Goal: Information Seeking & Learning: Learn about a topic

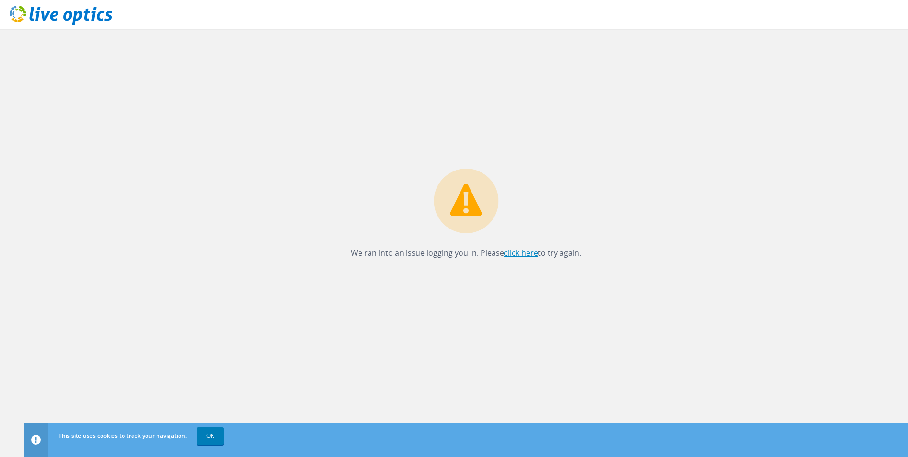
click at [526, 254] on link "click here" at bounding box center [521, 253] width 34 height 11
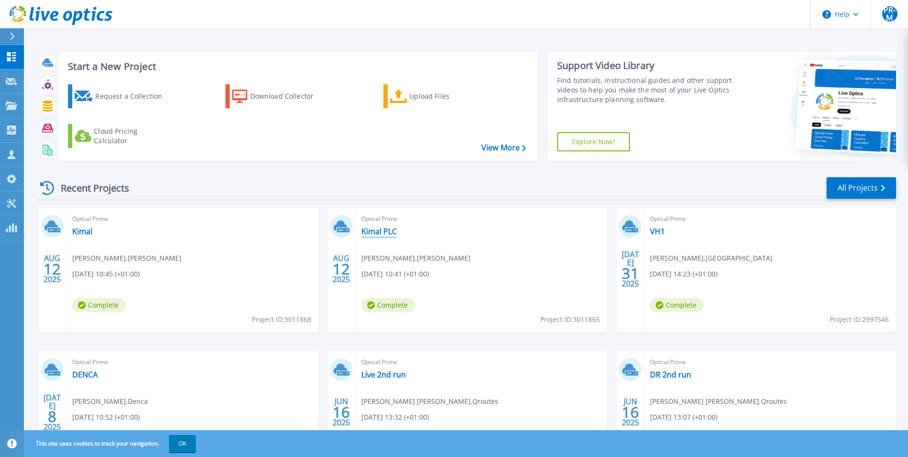
click at [389, 233] on link "Kimal PLC" at bounding box center [379, 231] width 35 height 10
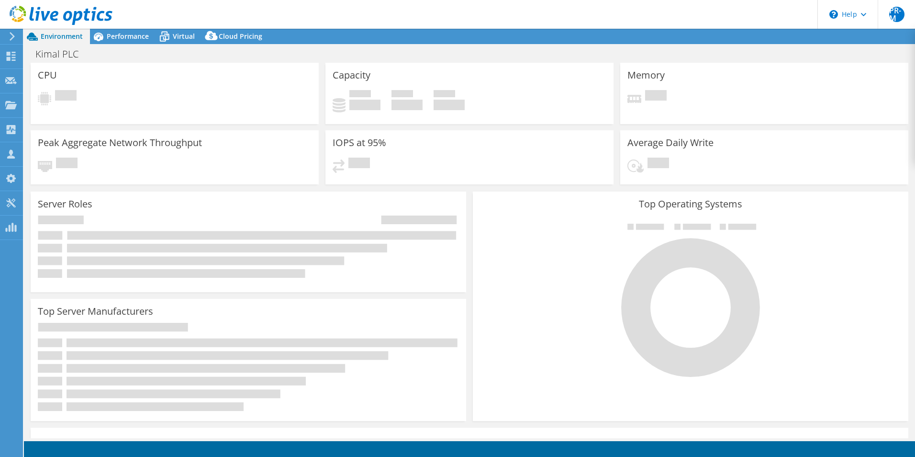
select select "USD"
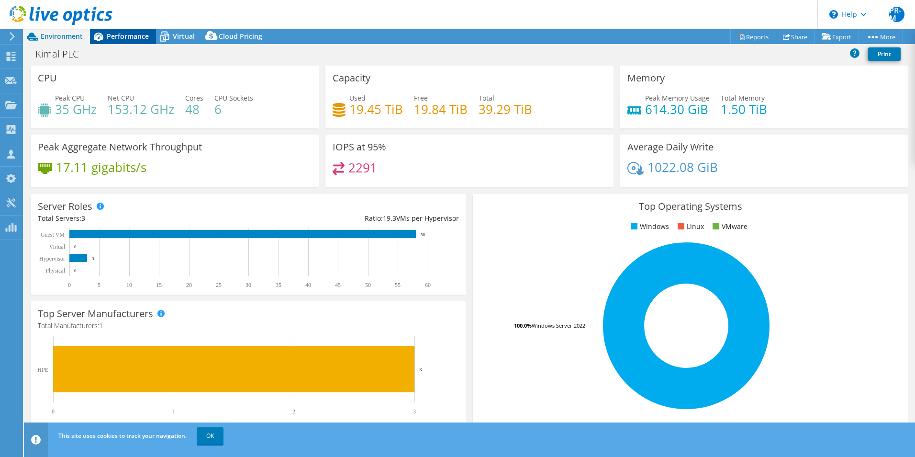
click at [140, 39] on span "Performance" at bounding box center [128, 36] width 42 height 9
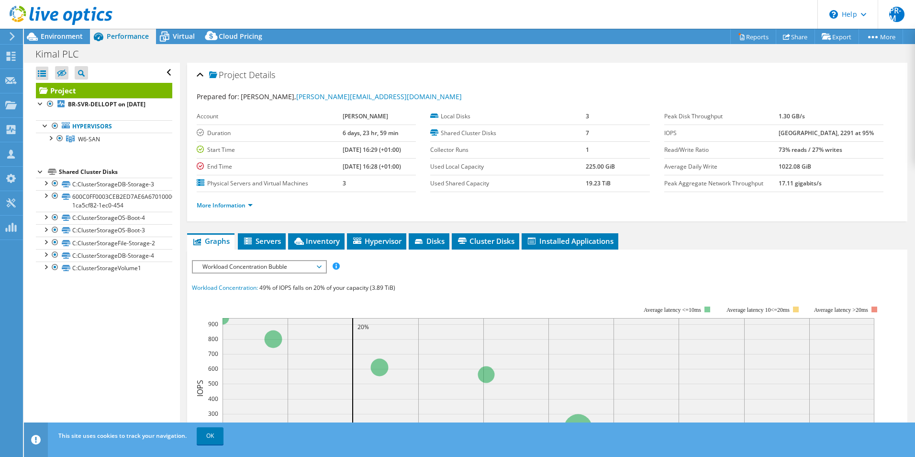
click at [318, 266] on span "Workload Concentration Bubble" at bounding box center [259, 266] width 123 height 11
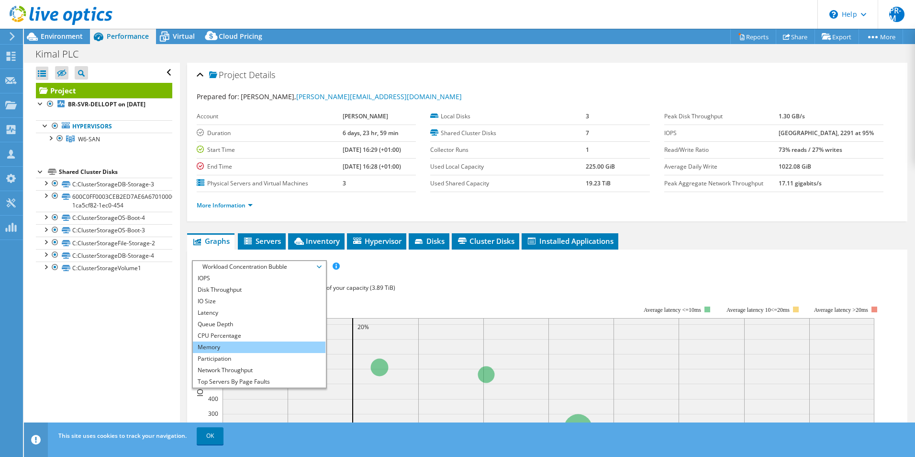
click at [259, 348] on li "Memory" at bounding box center [259, 346] width 133 height 11
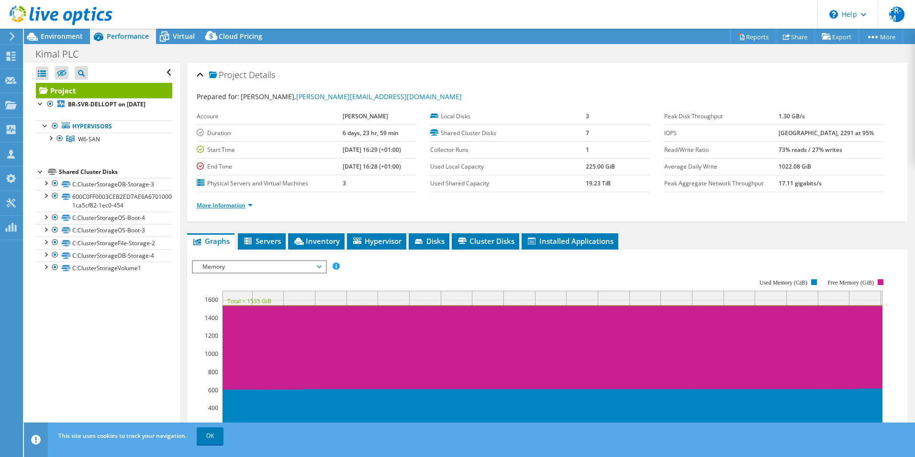
click at [248, 205] on link "More Information" at bounding box center [225, 205] width 56 height 8
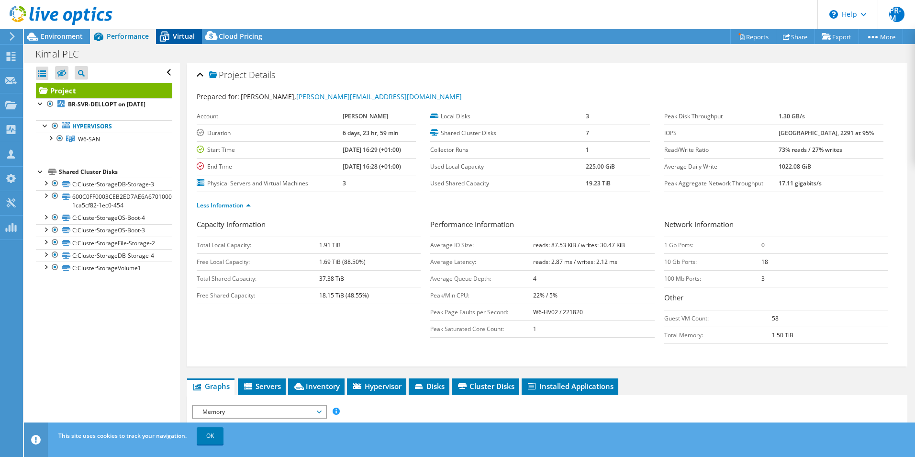
click at [174, 36] on span "Virtual" at bounding box center [184, 36] width 22 height 9
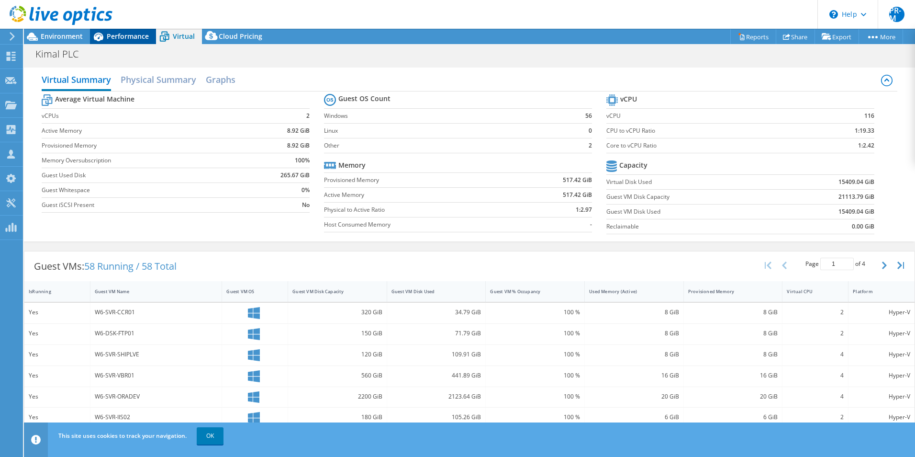
click at [112, 35] on span "Performance" at bounding box center [128, 36] width 42 height 9
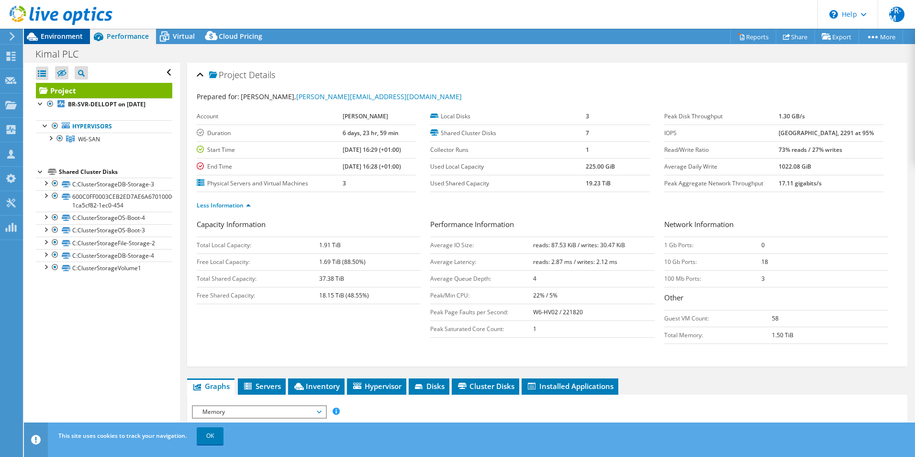
click at [51, 35] on span "Environment" at bounding box center [62, 36] width 42 height 9
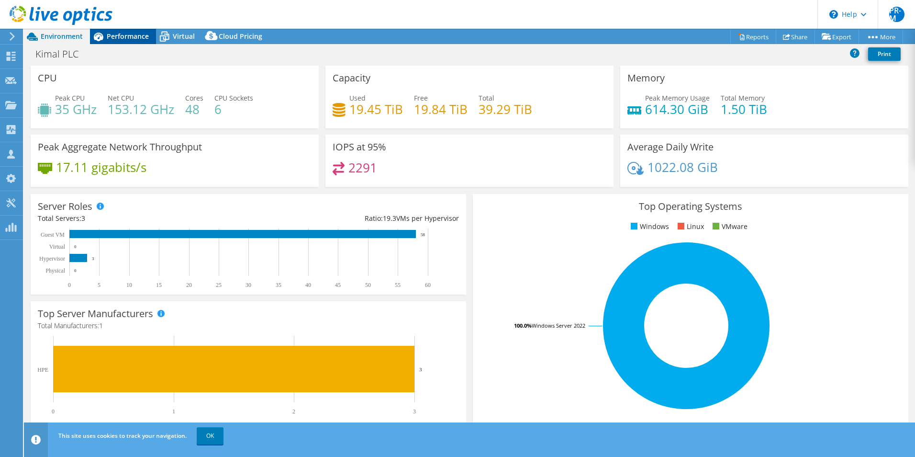
click at [125, 37] on span "Performance" at bounding box center [128, 36] width 42 height 9
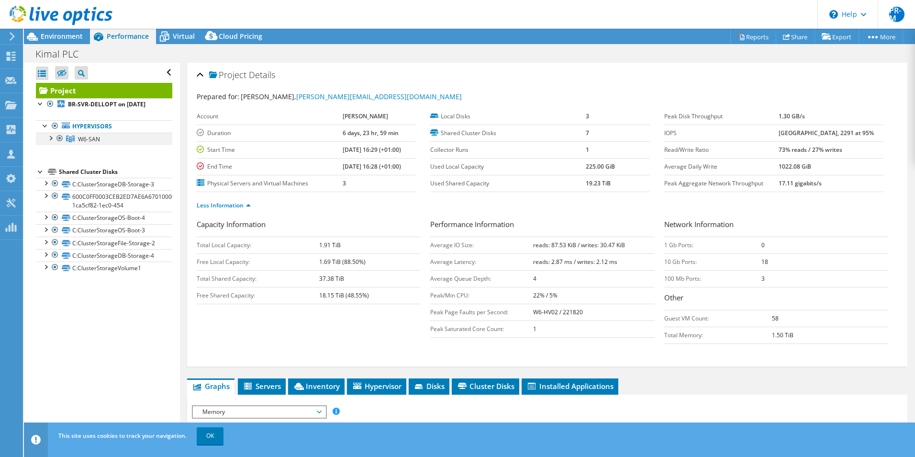
click at [49, 142] on div at bounding box center [50, 138] width 10 height 10
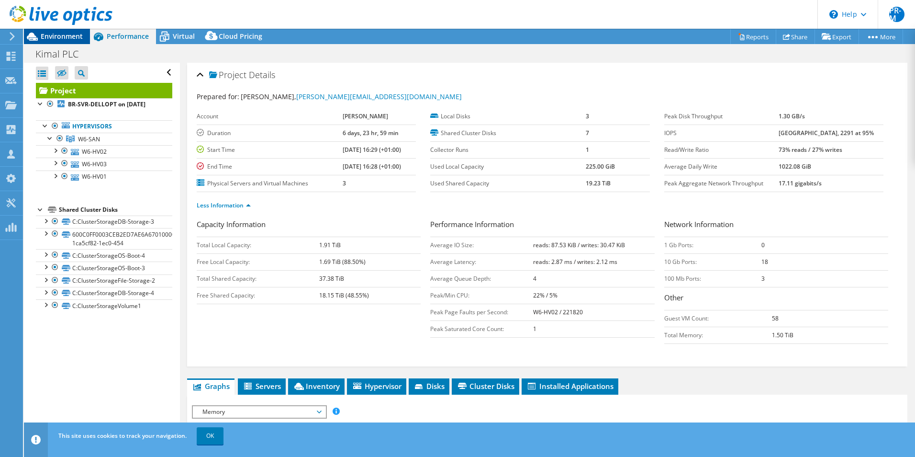
click at [66, 41] on div "Environment" at bounding box center [57, 36] width 66 height 15
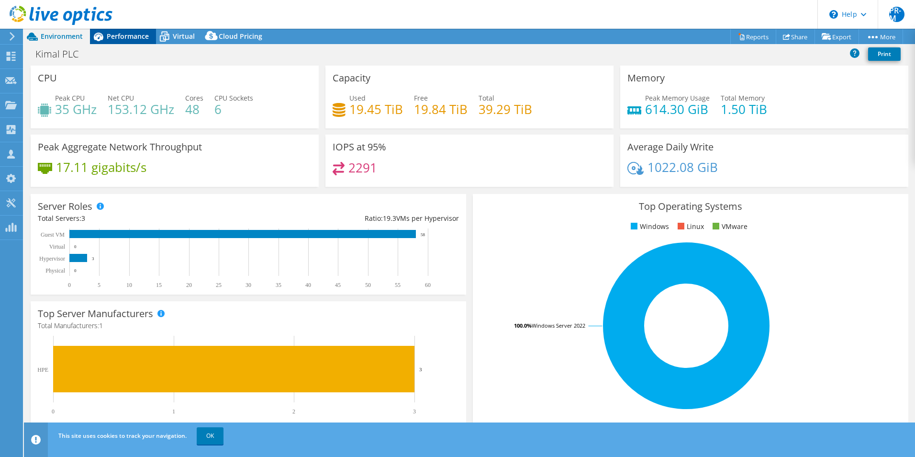
click at [129, 38] on span "Performance" at bounding box center [128, 36] width 42 height 9
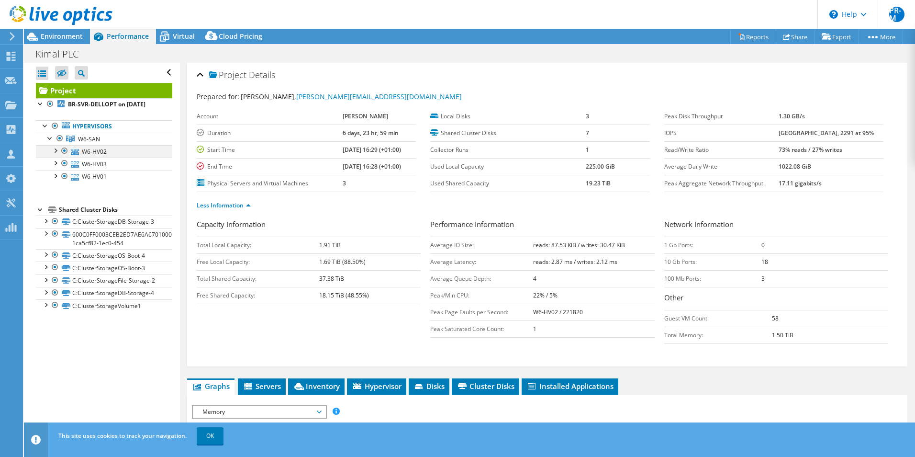
click at [58, 155] on div at bounding box center [55, 150] width 10 height 10
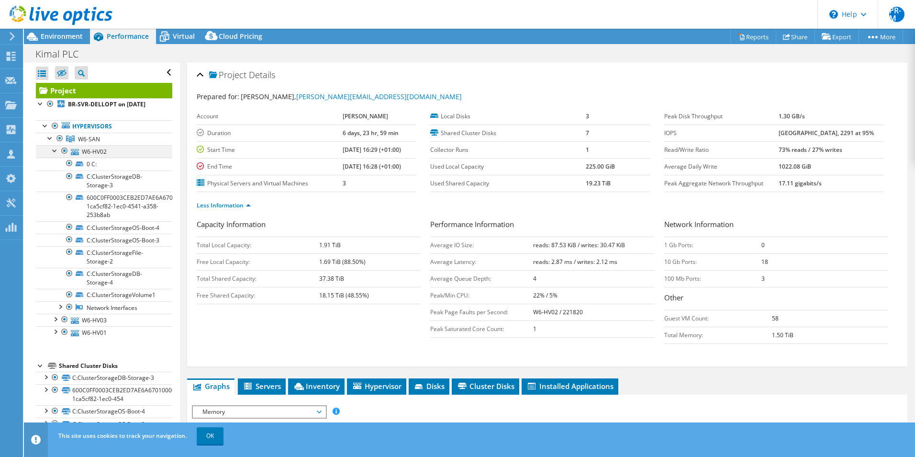
click at [52, 155] on div at bounding box center [55, 150] width 10 height 10
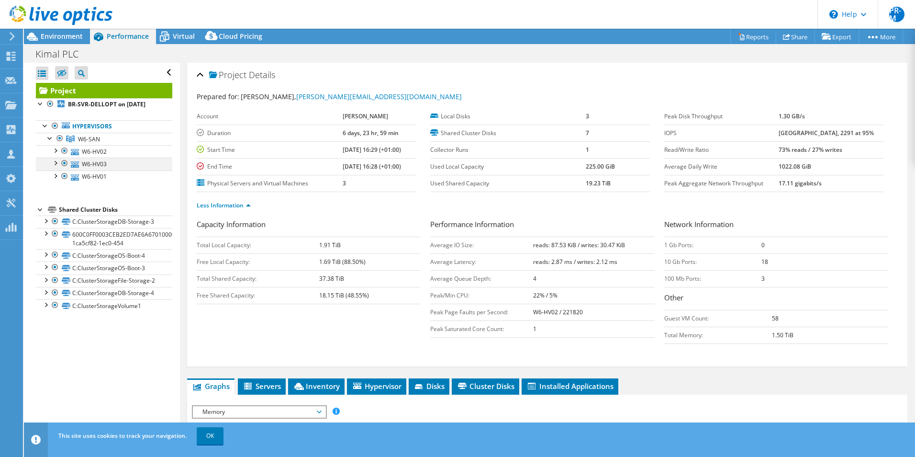
click at [67, 169] on div at bounding box center [65, 163] width 10 height 11
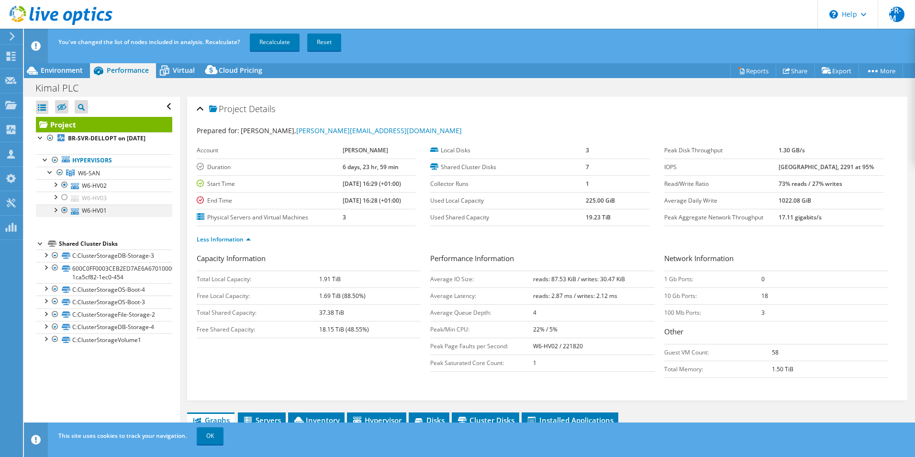
click at [65, 216] on div at bounding box center [65, 209] width 10 height 11
click at [281, 41] on link "Recalculate" at bounding box center [275, 42] width 50 height 17
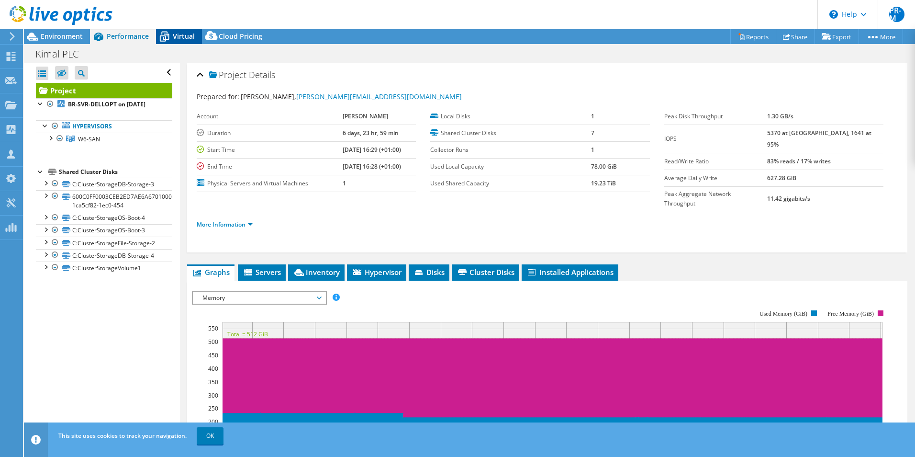
click at [177, 33] on span "Virtual" at bounding box center [184, 36] width 22 height 9
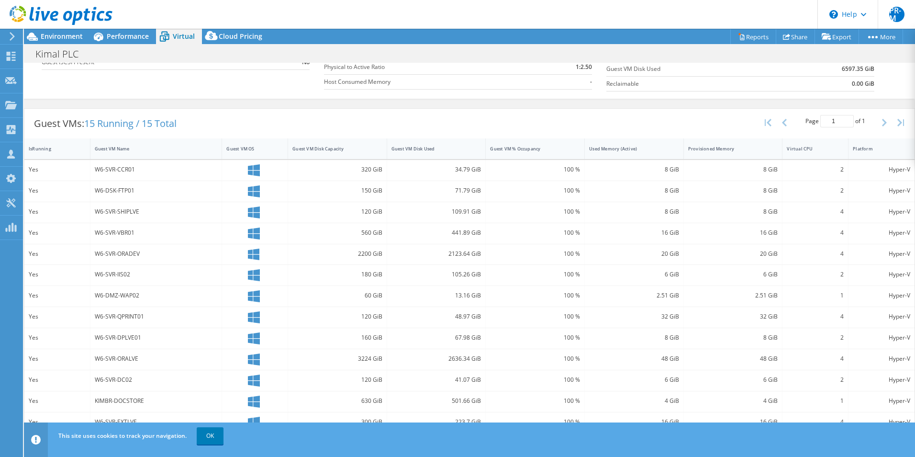
scroll to position [185, 0]
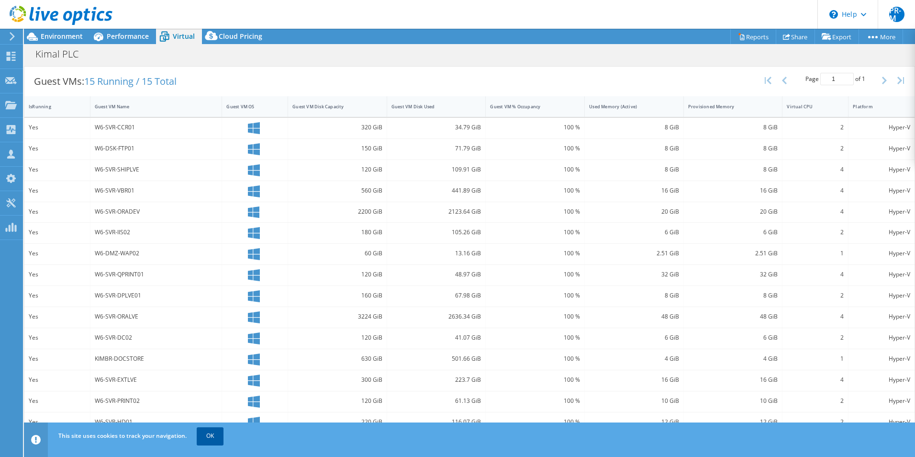
click at [207, 435] on link "OK" at bounding box center [210, 435] width 27 height 17
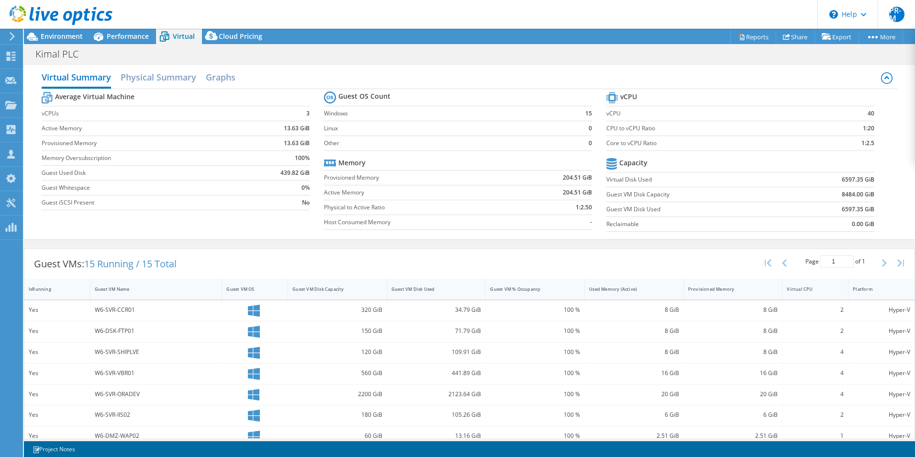
scroll to position [0, 0]
click at [135, 38] on span "Performance" at bounding box center [128, 36] width 42 height 9
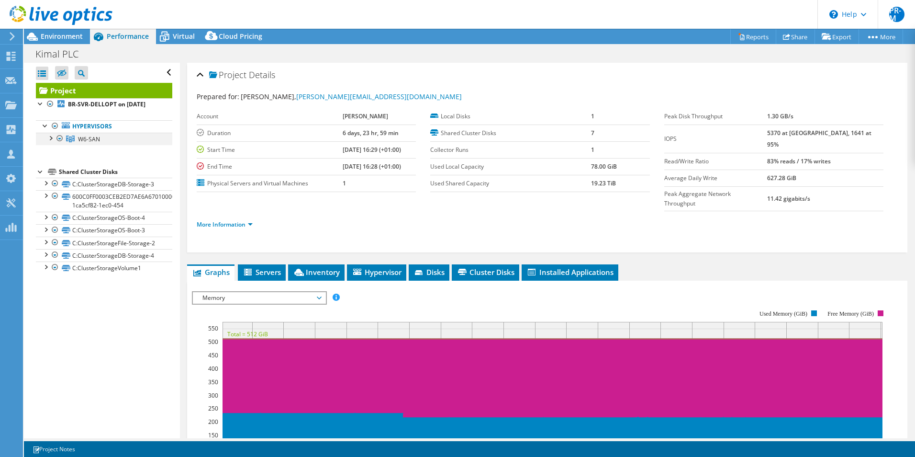
click at [51, 142] on div at bounding box center [50, 138] width 10 height 10
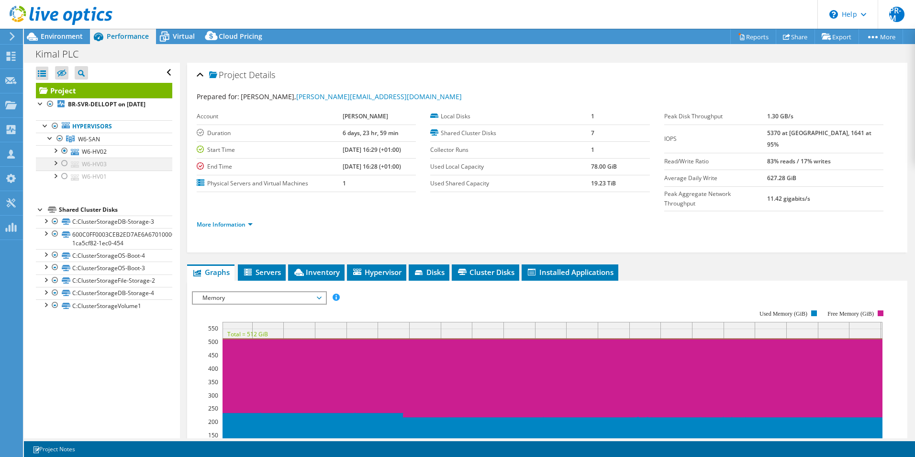
click at [66, 169] on div at bounding box center [65, 163] width 10 height 11
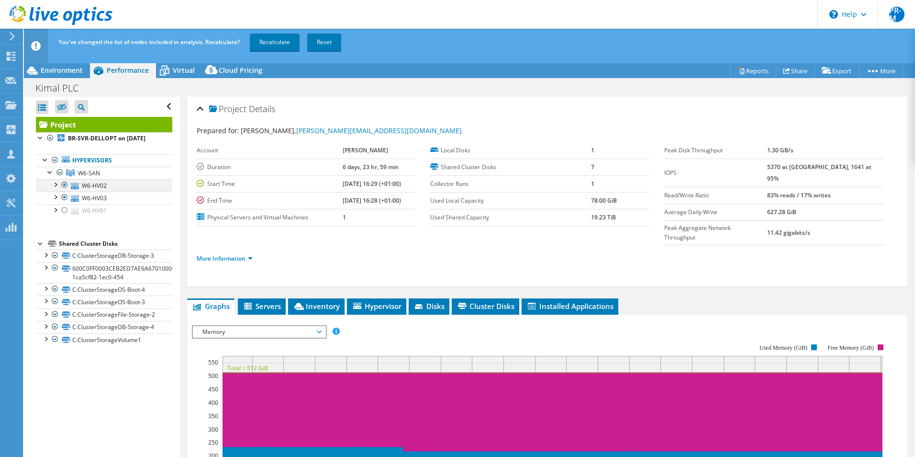
click at [65, 191] on div at bounding box center [65, 184] width 10 height 11
click at [276, 43] on link "Recalculate" at bounding box center [275, 42] width 50 height 17
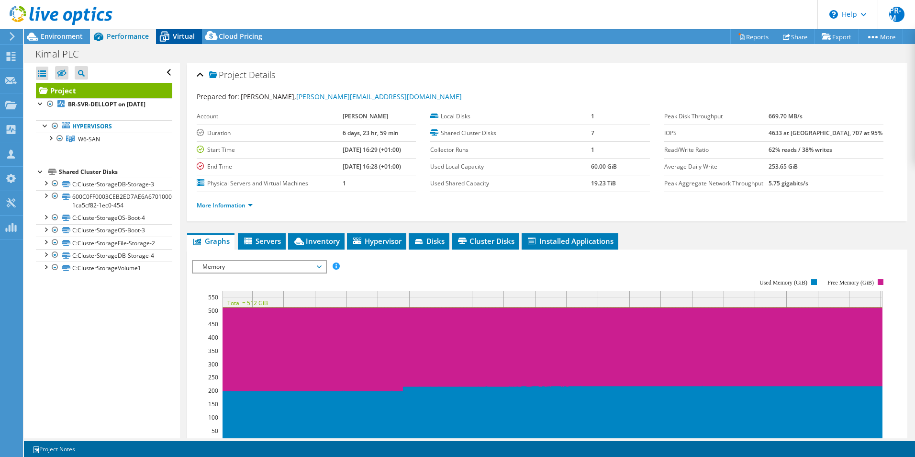
click at [172, 34] on icon at bounding box center [164, 36] width 17 height 17
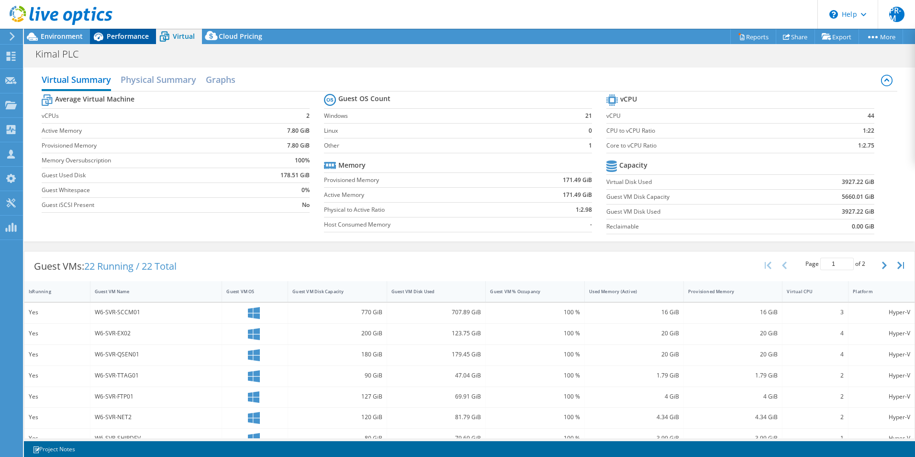
click at [126, 38] on span "Performance" at bounding box center [128, 36] width 42 height 9
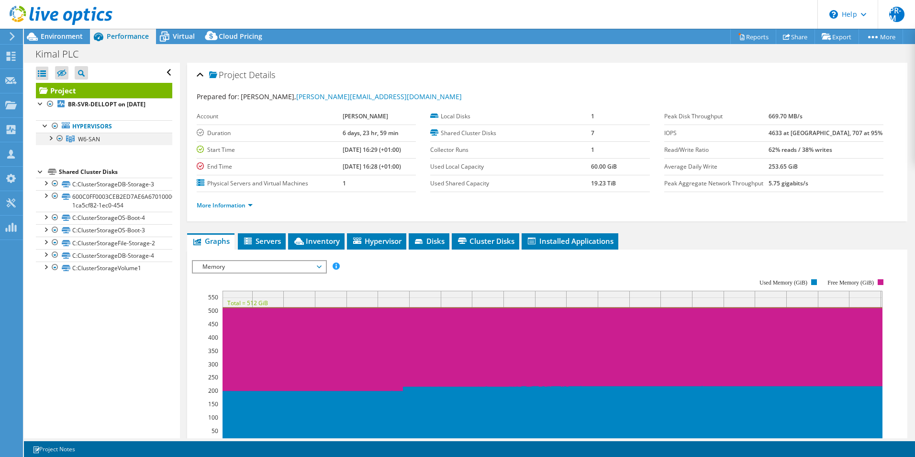
click at [50, 142] on div at bounding box center [50, 138] width 10 height 10
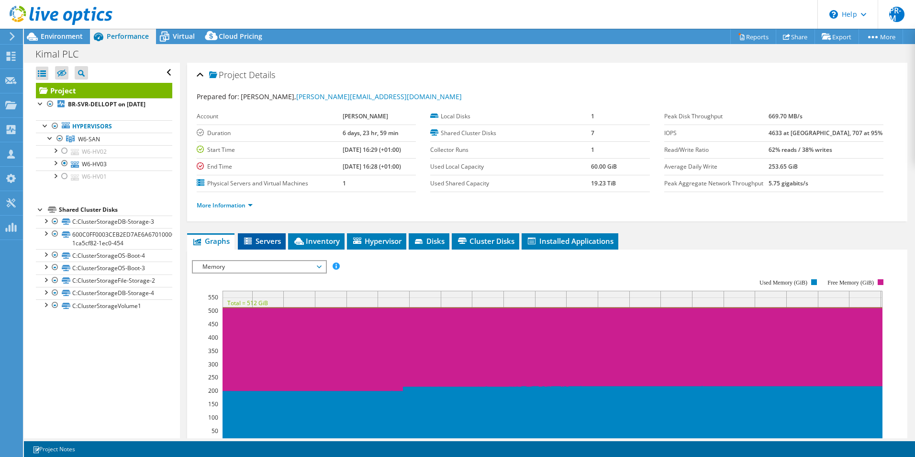
click at [263, 238] on span "Servers" at bounding box center [262, 241] width 38 height 10
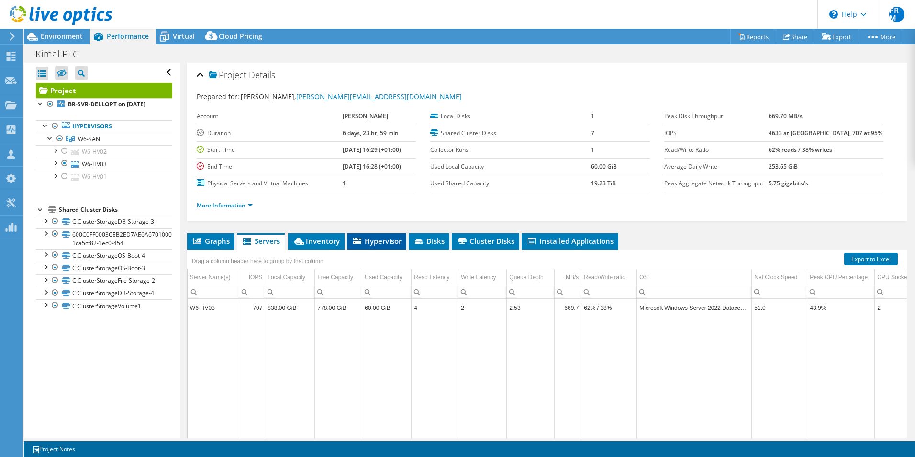
click at [373, 241] on span "Hypervisor" at bounding box center [377, 241] width 50 height 10
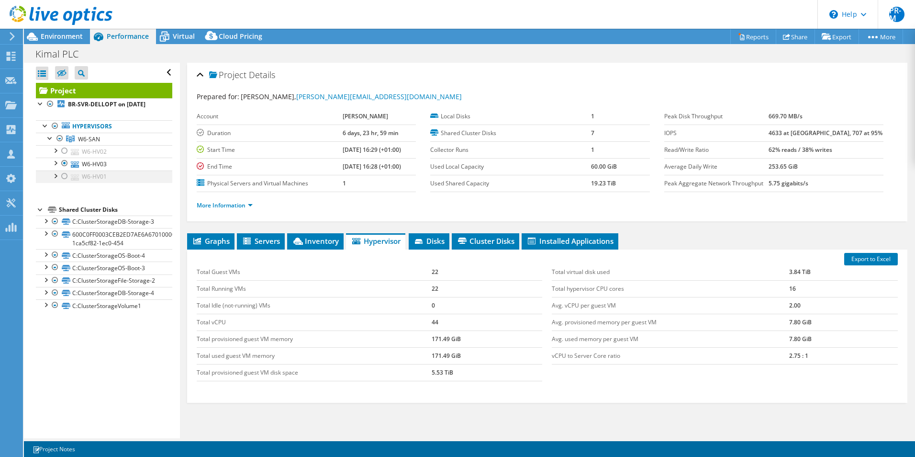
click at [63, 182] on div at bounding box center [65, 175] width 10 height 11
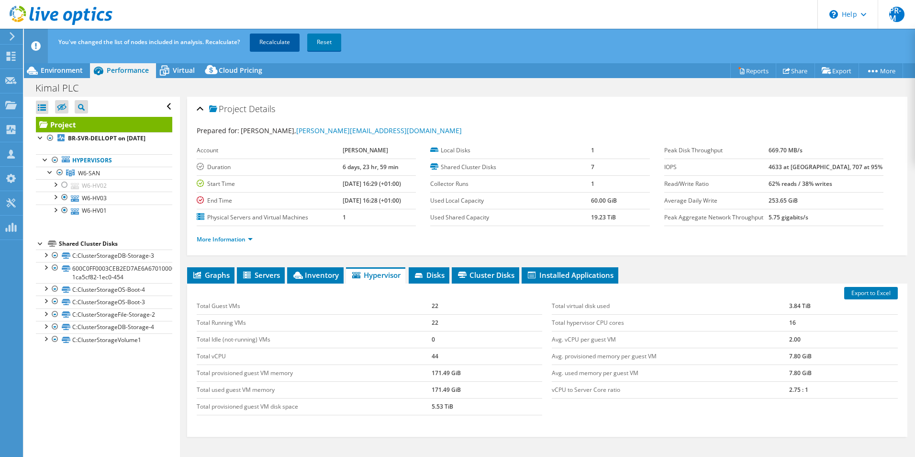
click at [264, 45] on link "Recalculate" at bounding box center [275, 42] width 50 height 17
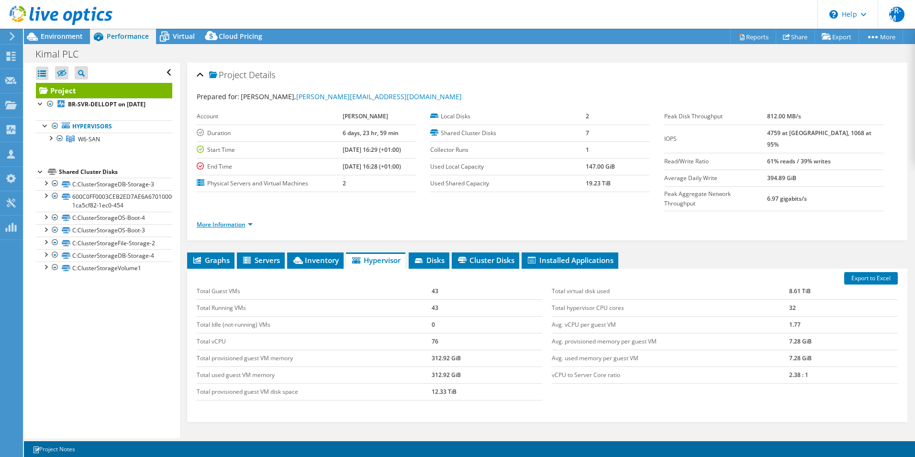
click at [249, 220] on link "More Information" at bounding box center [225, 224] width 56 height 8
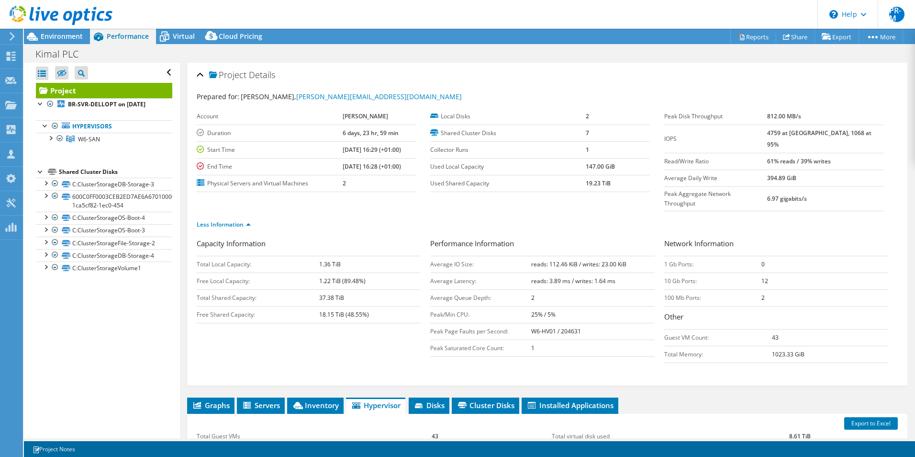
click at [726, 289] on td "100 Mb Ports:" at bounding box center [714, 297] width 98 height 17
click at [672, 289] on td "100 Mb Ports:" at bounding box center [714, 297] width 98 height 17
drag, startPoint x: 671, startPoint y: 278, endPoint x: 682, endPoint y: 276, distance: 11.3
click at [682, 289] on td "100 Mb Ports:" at bounding box center [714, 297] width 98 height 17
drag, startPoint x: 661, startPoint y: 278, endPoint x: 703, endPoint y: 275, distance: 42.7
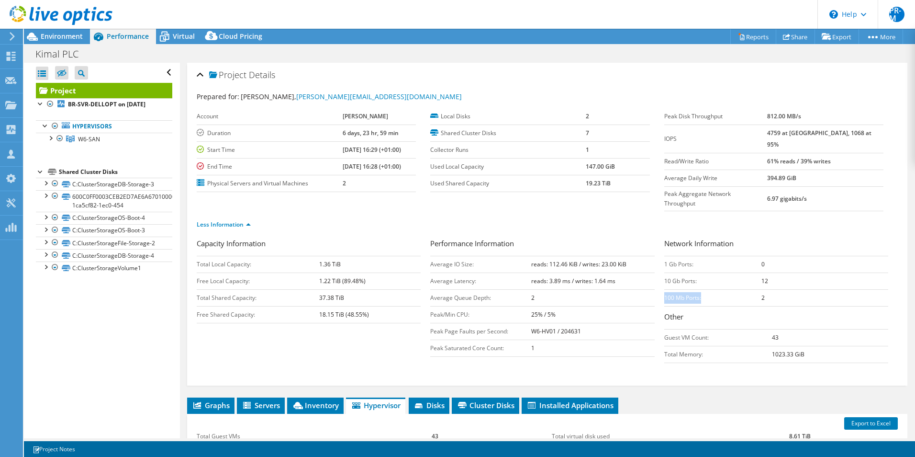
click at [703, 289] on td "100 Mb Ports:" at bounding box center [714, 297] width 98 height 17
copy td "100 Mb Ports:"
click at [52, 142] on div at bounding box center [50, 138] width 10 height 10
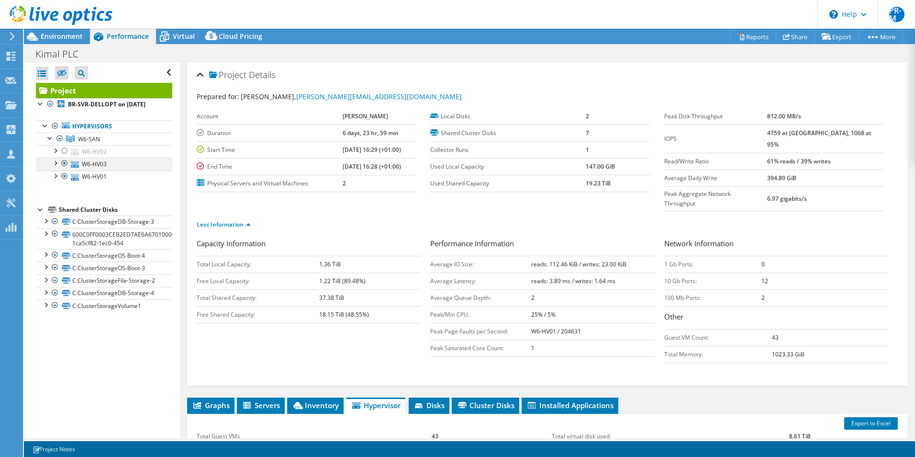
click at [64, 169] on div at bounding box center [65, 163] width 10 height 11
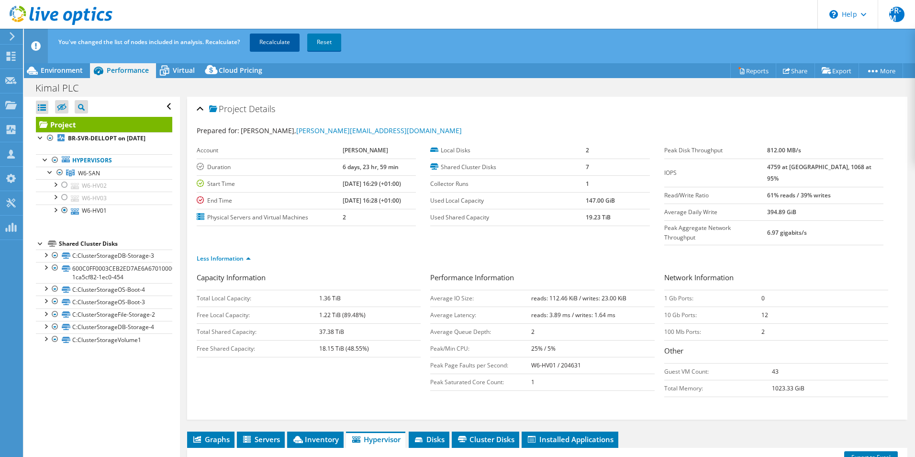
click at [291, 44] on link "Recalculate" at bounding box center [275, 42] width 50 height 17
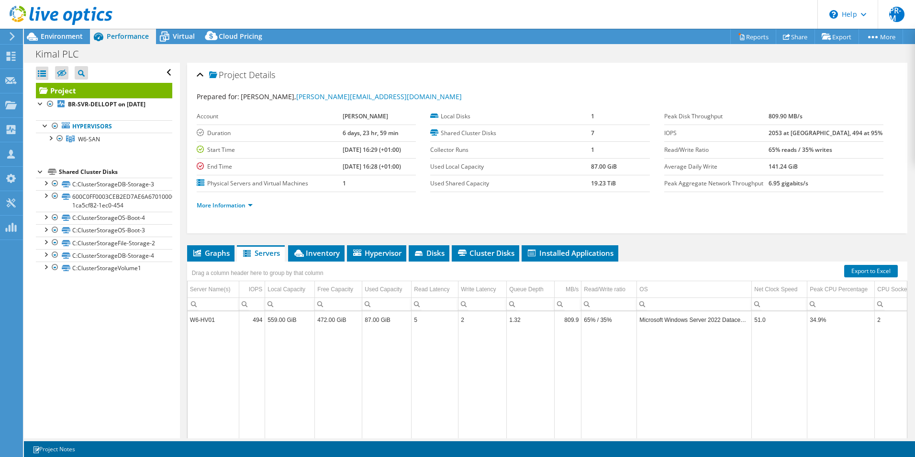
select select "USD"
click at [70, 42] on div "Environment" at bounding box center [57, 36] width 66 height 15
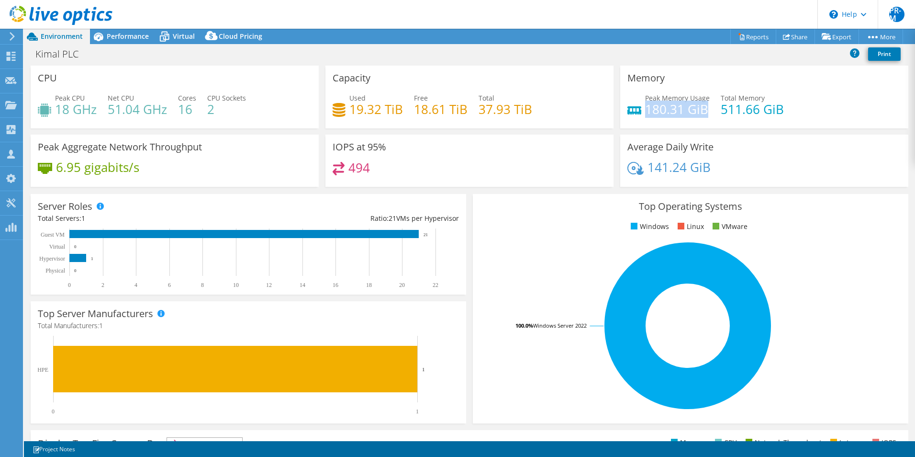
drag, startPoint x: 641, startPoint y: 110, endPoint x: 703, endPoint y: 107, distance: 62.3
click at [703, 107] on h4 "180.31 GiB" at bounding box center [677, 109] width 65 height 11
click at [130, 36] on span "Performance" at bounding box center [128, 36] width 42 height 9
